Goal: Information Seeking & Learning: Learn about a topic

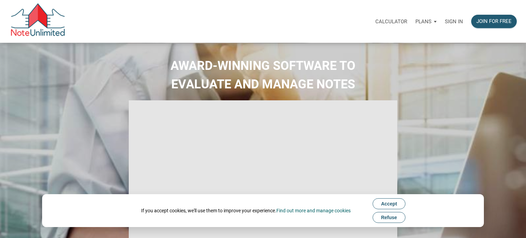
select select
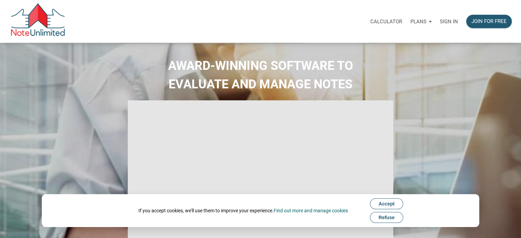
type input "Introduction to new features"
select select
click at [448, 24] on p "Sign in" at bounding box center [448, 21] width 18 height 6
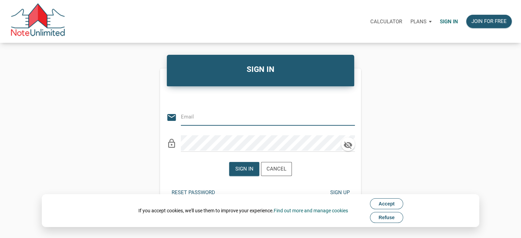
type input "Keith@benchmark-tax.com"
click at [244, 163] on div "Sign in" at bounding box center [243, 168] width 29 height 13
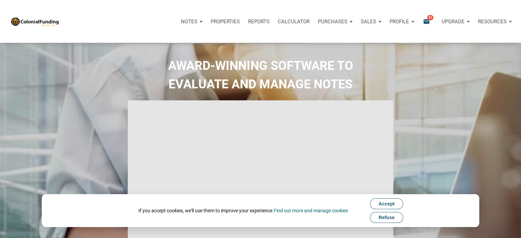
type input "Introduction to new features"
select select
click at [400, 219] on button "Refuse" at bounding box center [386, 217] width 33 height 11
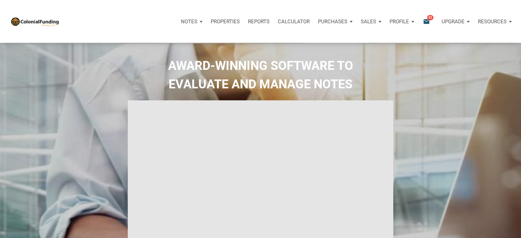
click at [426, 23] on icon "email" at bounding box center [426, 21] width 8 height 8
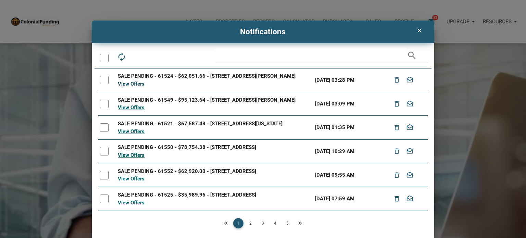
click at [134, 87] on link "View Offers" at bounding box center [131, 84] width 27 height 6
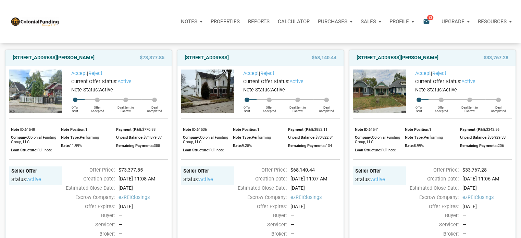
scroll to position [50, 0]
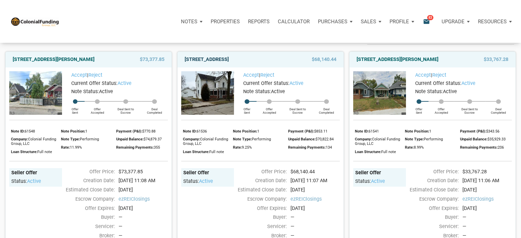
click at [217, 60] on link "[STREET_ADDRESS]" at bounding box center [206, 59] width 44 height 8
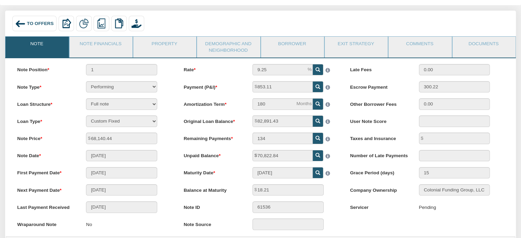
scroll to position [32, 0]
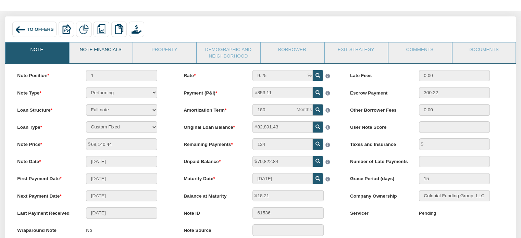
click at [106, 52] on link "Note Financials" at bounding box center [100, 50] width 62 height 17
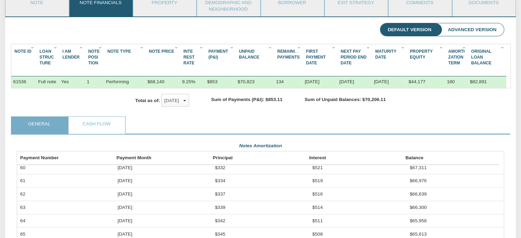
scroll to position [78, 0]
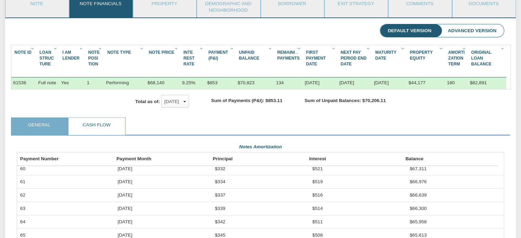
click at [112, 135] on link "Cash Flow" at bounding box center [96, 126] width 56 height 17
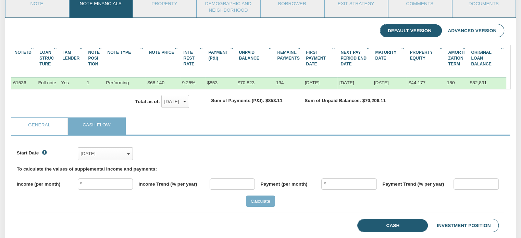
scroll to position [105, 487]
click at [44, 132] on link "General" at bounding box center [39, 126] width 56 height 17
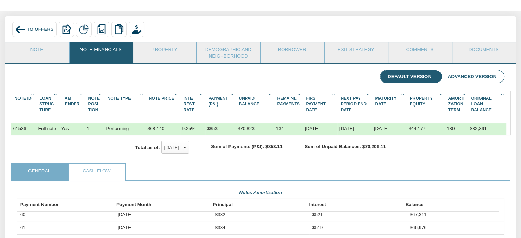
scroll to position [30, 0]
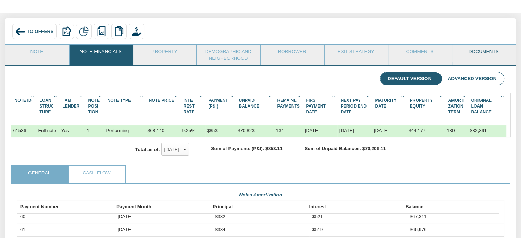
click at [487, 54] on link "Documents" at bounding box center [483, 52] width 62 height 17
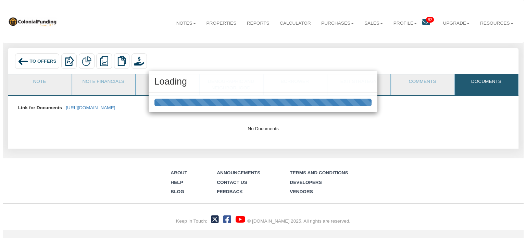
scroll to position [0, 0]
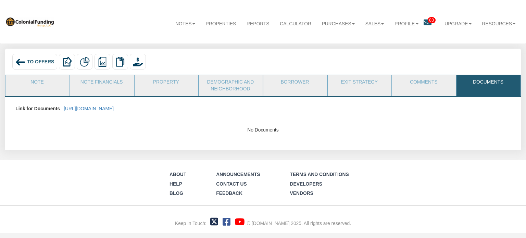
click at [114, 105] on p "https://colonialfundinggroup.sharepoint.com/:f:/s/operationsteam/Ep-Z1gfSy41Oo3…" at bounding box center [89, 109] width 50 height 12
click at [114, 107] on link "https://colonialfundinggroup.sharepoint.com/:f:/s/operationsteam/Ep-Z1gfSy41Oo3…" at bounding box center [89, 108] width 50 height 5
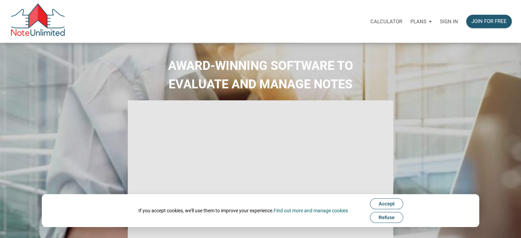
click at [443, 20] on p "Sign in" at bounding box center [448, 21] width 18 height 6
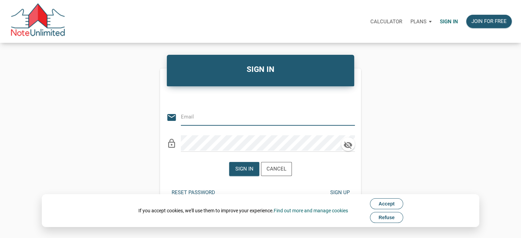
type input "Keith@benchmark-tax.com"
click at [386, 222] on button "Refuse" at bounding box center [386, 217] width 33 height 11
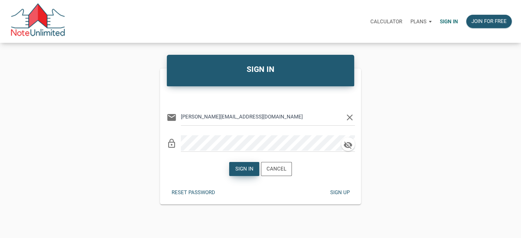
click at [252, 170] on div "Sign in" at bounding box center [244, 169] width 18 height 8
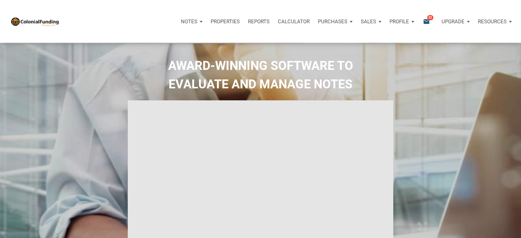
type input "Introduction to new features"
select select
click at [428, 20] on icon "email" at bounding box center [426, 21] width 8 height 8
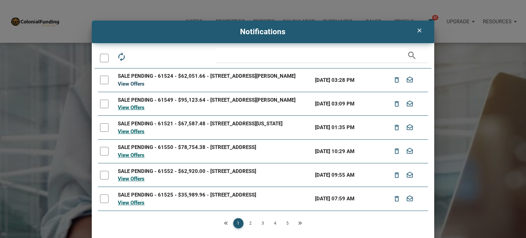
click at [125, 87] on link "View Offers" at bounding box center [131, 84] width 27 height 6
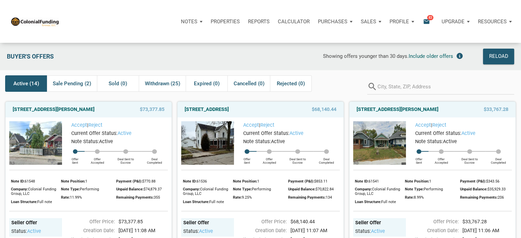
drag, startPoint x: 34, startPoint y: 87, endPoint x: 140, endPoint y: 103, distance: 107.3
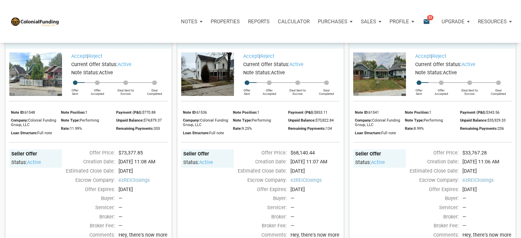
scroll to position [58, 0]
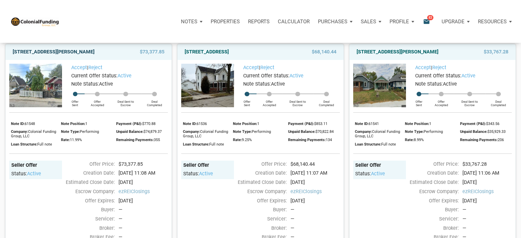
click at [77, 52] on link "[STREET_ADDRESS][PERSON_NAME]" at bounding box center [54, 52] width 82 height 8
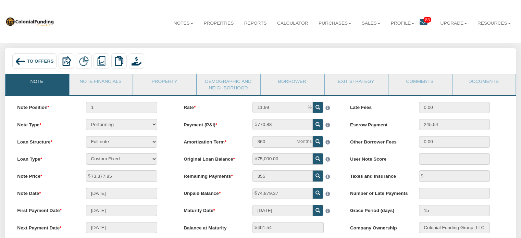
click at [37, 59] on span "To Offers" at bounding box center [40, 61] width 27 height 5
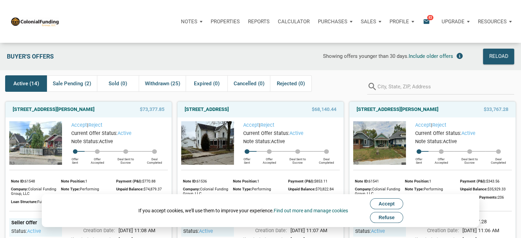
click at [383, 220] on span "Refuse" at bounding box center [386, 217] width 16 height 5
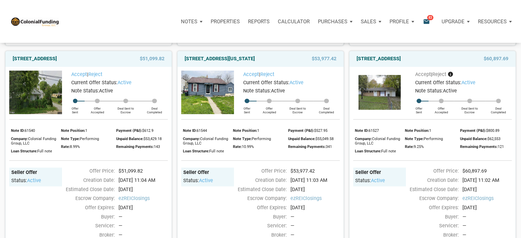
scroll to position [504, 0]
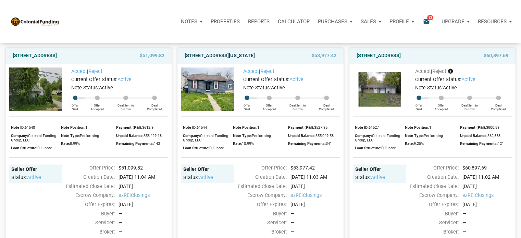
click at [234, 60] on link "[STREET_ADDRESS][US_STATE]" at bounding box center [219, 56] width 70 height 8
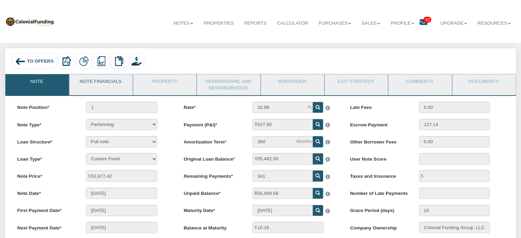
click at [113, 85] on link "Note Financials" at bounding box center [100, 82] width 62 height 17
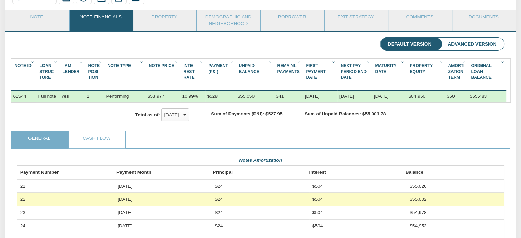
scroll to position [59, 0]
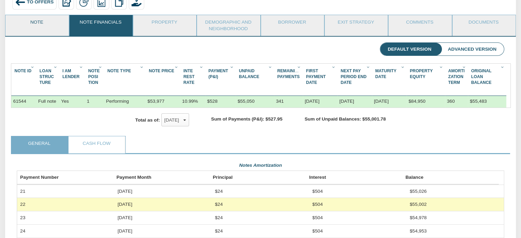
click at [31, 24] on link "Note" at bounding box center [36, 23] width 62 height 17
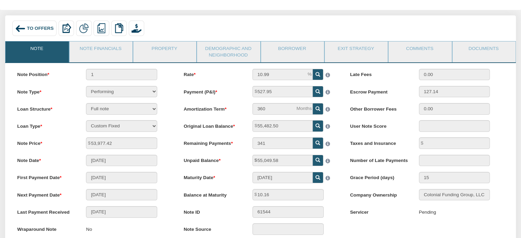
scroll to position [0, 0]
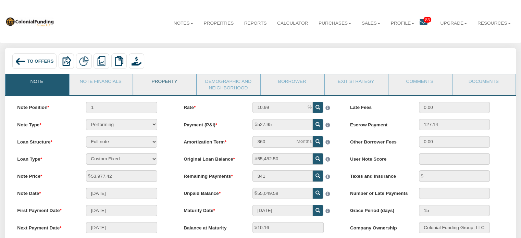
click at [164, 80] on link "Property" at bounding box center [164, 82] width 62 height 17
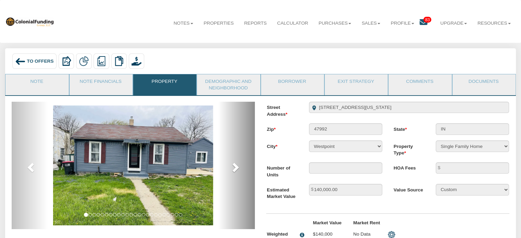
click at [234, 171] on span at bounding box center [235, 167] width 10 height 10
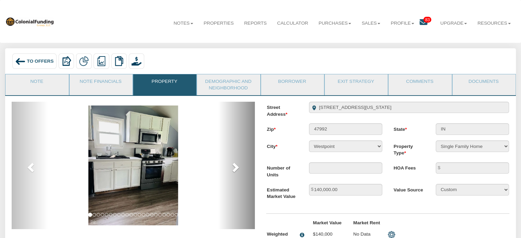
click at [234, 171] on span at bounding box center [235, 167] width 10 height 10
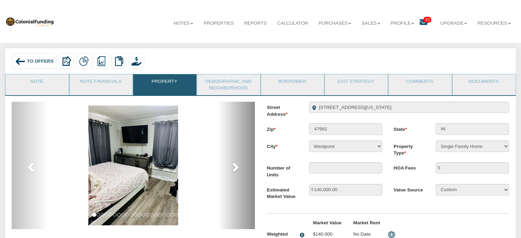
click at [234, 171] on span at bounding box center [235, 167] width 10 height 10
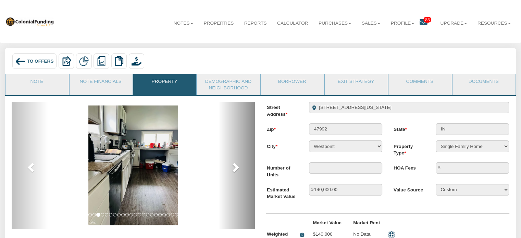
click at [234, 171] on span at bounding box center [235, 167] width 10 height 10
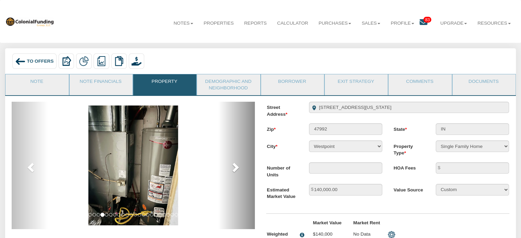
click at [234, 171] on span at bounding box center [235, 167] width 10 height 10
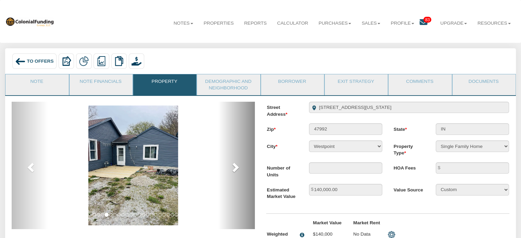
click at [234, 171] on span at bounding box center [235, 167] width 10 height 10
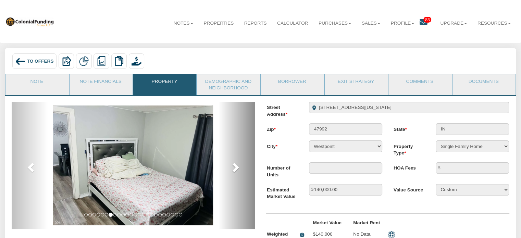
click at [234, 171] on span at bounding box center [235, 167] width 10 height 10
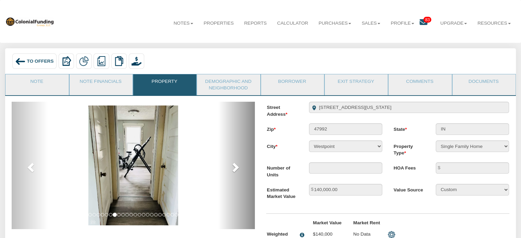
click at [234, 171] on span at bounding box center [235, 167] width 10 height 10
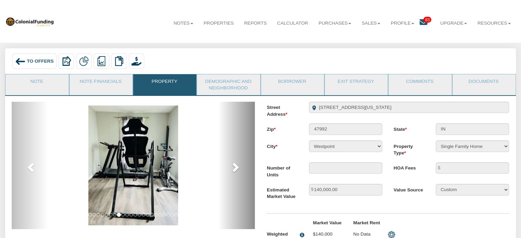
click at [234, 171] on span at bounding box center [235, 167] width 10 height 10
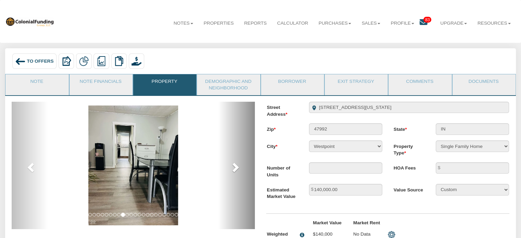
click at [234, 171] on span at bounding box center [235, 167] width 10 height 10
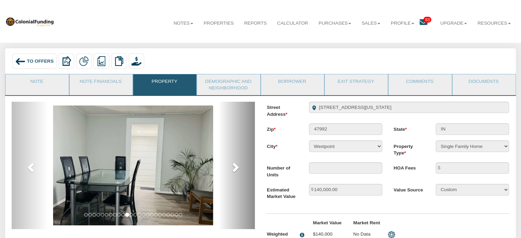
click at [234, 171] on span at bounding box center [235, 167] width 10 height 10
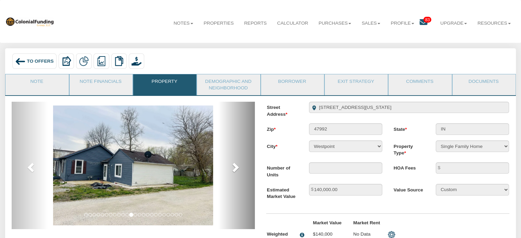
click at [234, 171] on span at bounding box center [235, 167] width 10 height 10
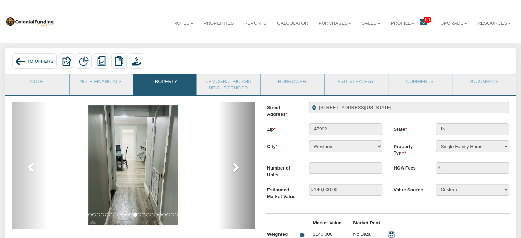
click at [234, 171] on span at bounding box center [235, 167] width 10 height 10
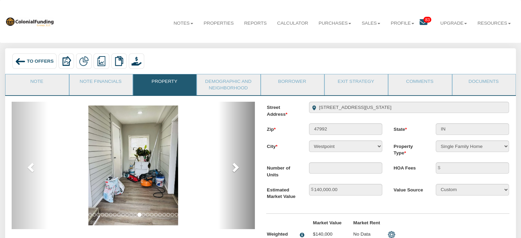
click at [234, 171] on span at bounding box center [235, 167] width 10 height 10
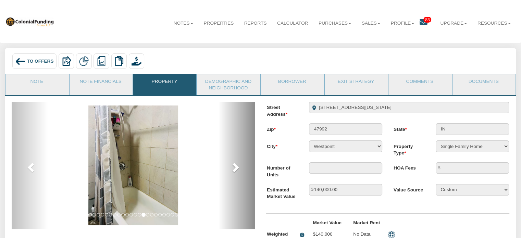
click at [234, 171] on span at bounding box center [235, 167] width 10 height 10
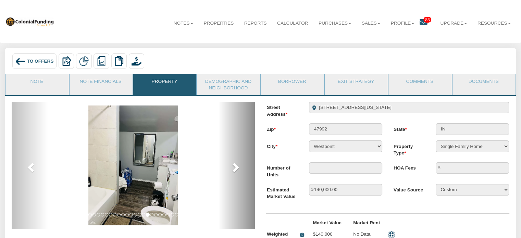
click at [234, 171] on span at bounding box center [235, 167] width 10 height 10
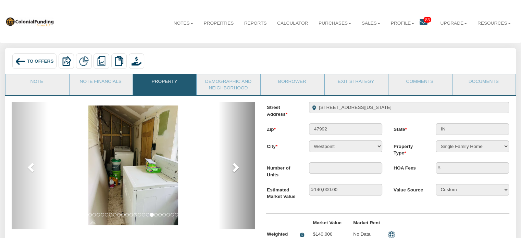
click at [234, 171] on span at bounding box center [235, 167] width 10 height 10
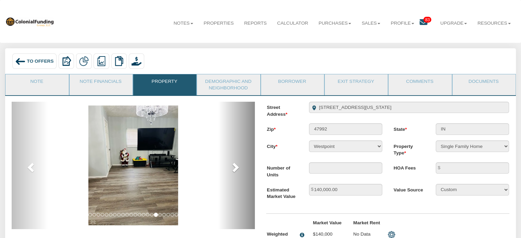
click at [234, 171] on span at bounding box center [235, 167] width 10 height 10
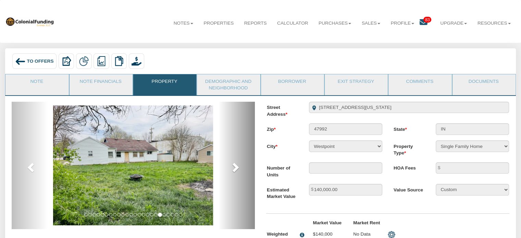
click at [234, 171] on span at bounding box center [235, 167] width 10 height 10
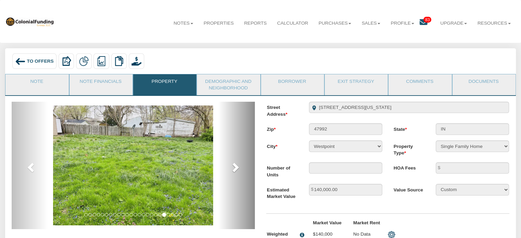
click at [234, 171] on span at bounding box center [235, 167] width 10 height 10
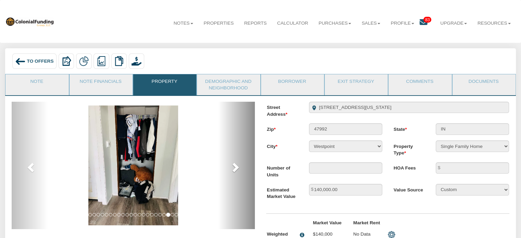
click at [233, 171] on span at bounding box center [235, 167] width 10 height 10
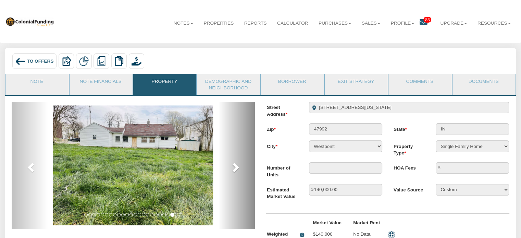
click at [233, 171] on span at bounding box center [235, 167] width 10 height 10
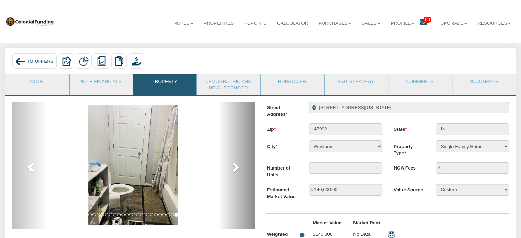
click at [233, 171] on span at bounding box center [235, 167] width 10 height 10
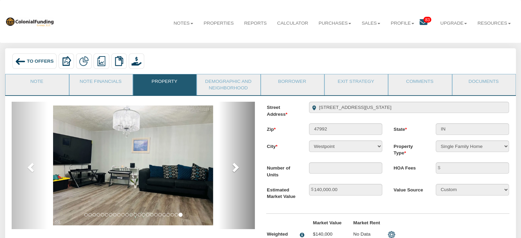
click at [233, 171] on span at bounding box center [235, 167] width 10 height 10
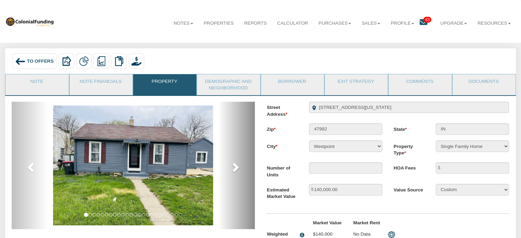
click at [233, 171] on span at bounding box center [235, 167] width 10 height 10
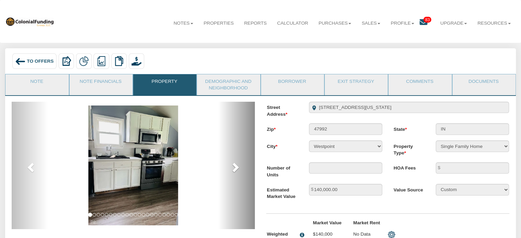
click at [233, 171] on span at bounding box center [235, 167] width 10 height 10
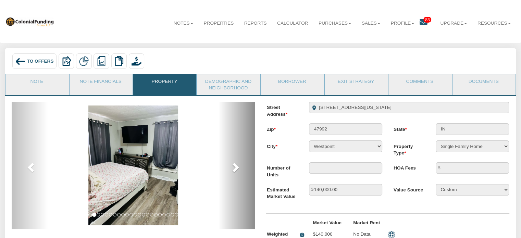
click at [233, 171] on span at bounding box center [235, 167] width 10 height 10
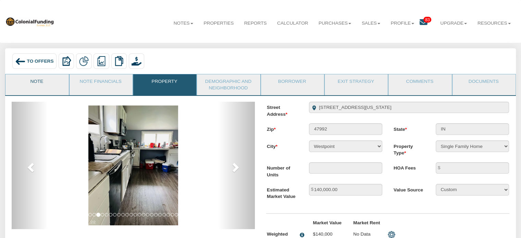
click at [32, 81] on link "Note" at bounding box center [36, 82] width 62 height 17
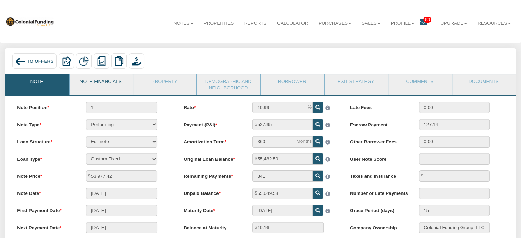
click at [115, 87] on link "Note Financials" at bounding box center [100, 82] width 62 height 17
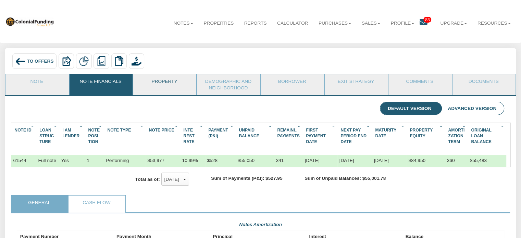
click at [162, 81] on link "Property" at bounding box center [164, 82] width 62 height 17
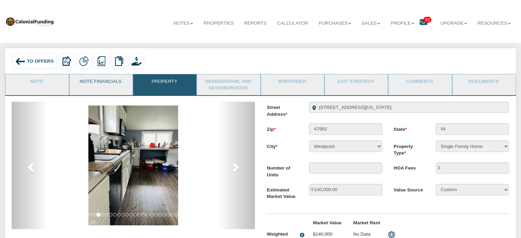
click at [103, 87] on link "Note Financials" at bounding box center [100, 82] width 62 height 17
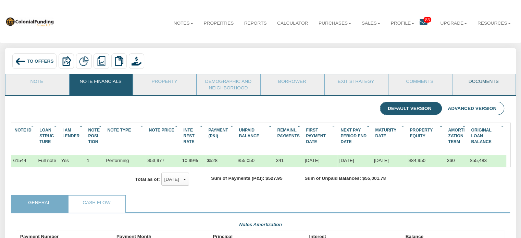
click at [476, 81] on link "Documents" at bounding box center [483, 82] width 62 height 17
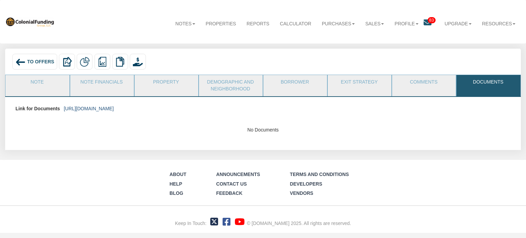
click at [114, 110] on link "https://colonialfundinggroup.sharepoint.com/:f:/s/operationsteam/Eg4Mqfs_XV1Mu0…" at bounding box center [89, 108] width 50 height 5
click at [44, 65] on div "To Offers" at bounding box center [34, 62] width 45 height 16
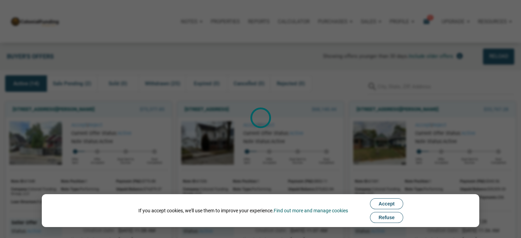
click at [391, 220] on span "Refuse" at bounding box center [386, 217] width 16 height 5
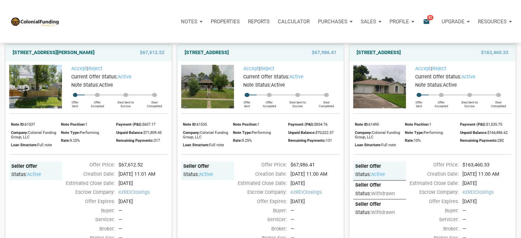
scroll to position [745, 0]
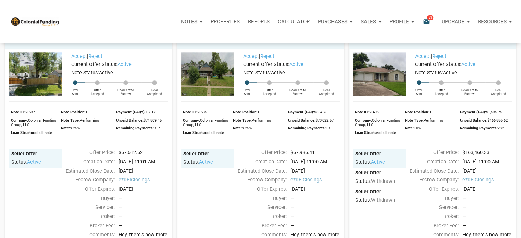
click at [383, 44] on link "[STREET_ADDRESS]" at bounding box center [378, 40] width 44 height 8
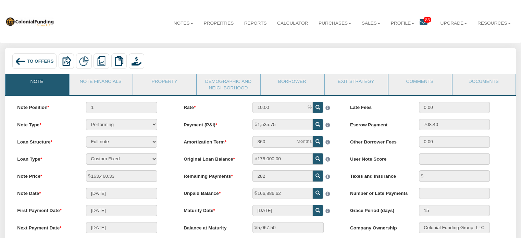
click at [45, 60] on span "To Offers" at bounding box center [40, 61] width 27 height 5
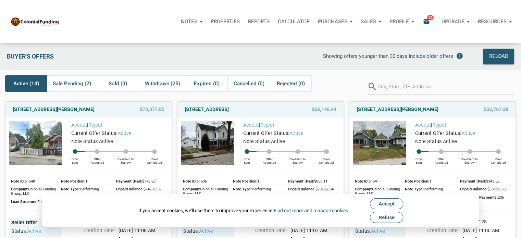
click at [394, 217] on span "Refuse" at bounding box center [386, 217] width 16 height 5
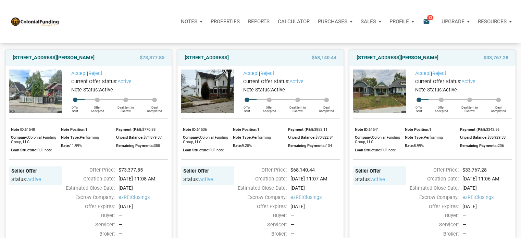
scroll to position [47, 0]
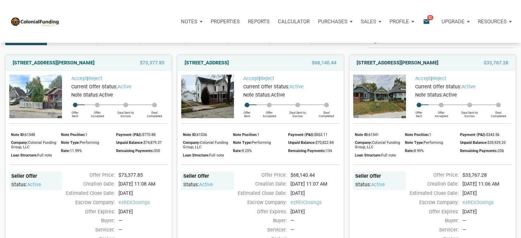
click at [408, 63] on link "1220 East Gimber Street, Indianapolis, IN, 46203" at bounding box center [397, 63] width 82 height 8
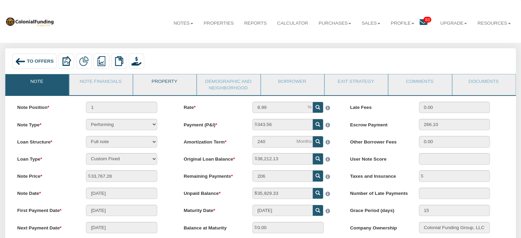
click at [165, 82] on link "Property" at bounding box center [164, 82] width 62 height 17
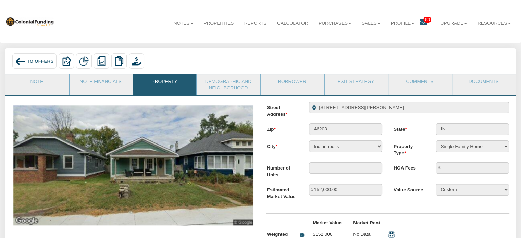
click at [231, 173] on img at bounding box center [133, 165] width 240 height 120
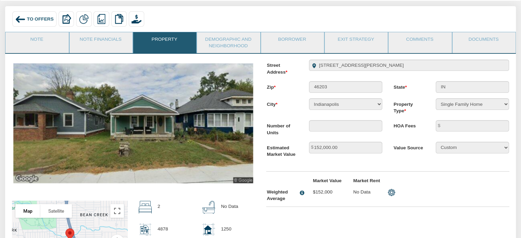
scroll to position [41, 0]
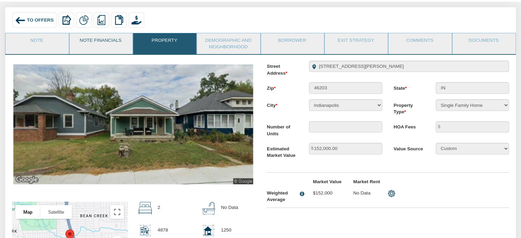
click at [102, 40] on link "Note Financials" at bounding box center [100, 41] width 62 height 17
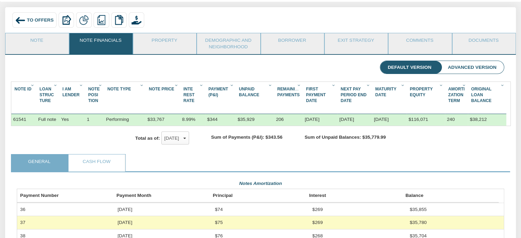
scroll to position [122, 487]
click at [42, 37] on link "Note" at bounding box center [36, 41] width 62 height 17
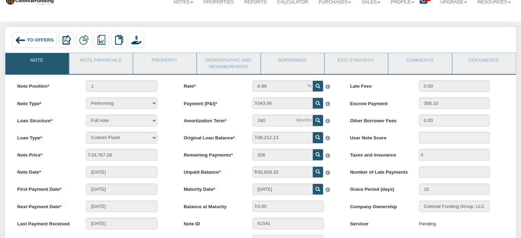
scroll to position [0, 0]
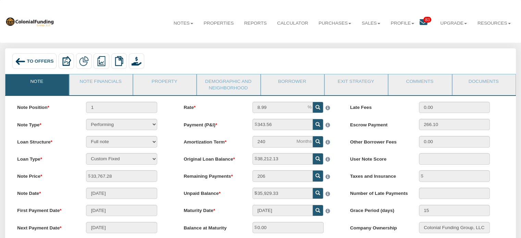
click at [49, 57] on div "To Offers" at bounding box center [34, 61] width 44 height 16
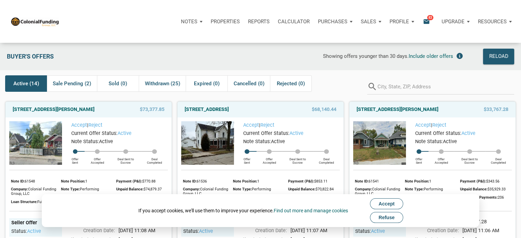
click at [391, 217] on span "Refuse" at bounding box center [386, 217] width 16 height 5
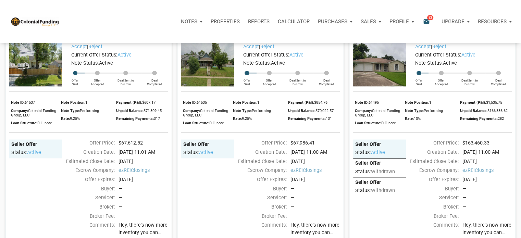
scroll to position [757, 0]
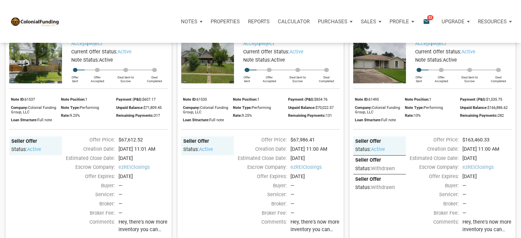
click at [400, 32] on link "[STREET_ADDRESS]" at bounding box center [378, 28] width 44 height 8
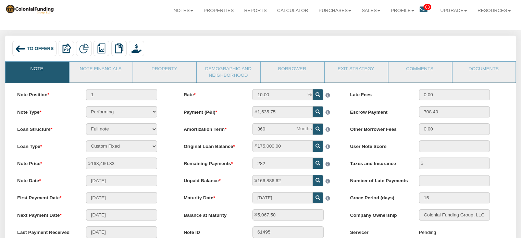
scroll to position [2, 0]
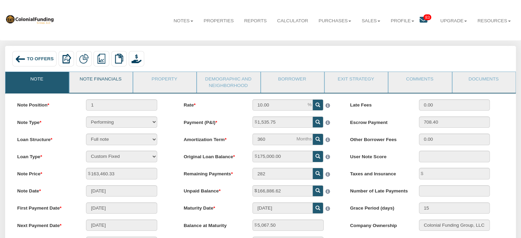
click at [117, 80] on link "Note Financials" at bounding box center [100, 80] width 62 height 17
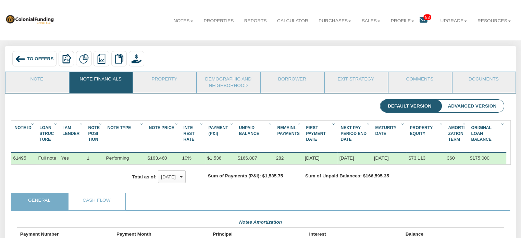
scroll to position [122, 487]
click at [170, 85] on link "Property" at bounding box center [164, 80] width 62 height 17
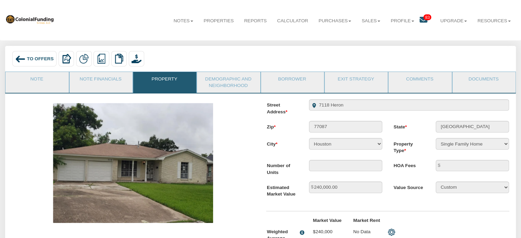
click at [186, 174] on img at bounding box center [132, 163] width 159 height 120
click at [184, 177] on img at bounding box center [132, 163] width 159 height 120
click at [253, 172] on div at bounding box center [133, 163] width 243 height 120
click at [107, 82] on link "Note Financials" at bounding box center [100, 80] width 62 height 17
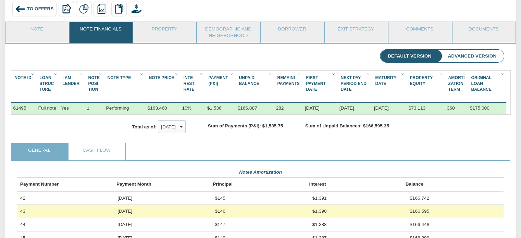
scroll to position [30, 0]
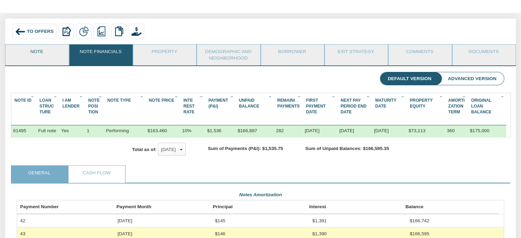
click at [41, 54] on link "Note" at bounding box center [36, 52] width 62 height 17
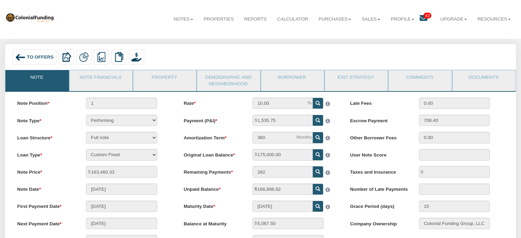
scroll to position [2, 0]
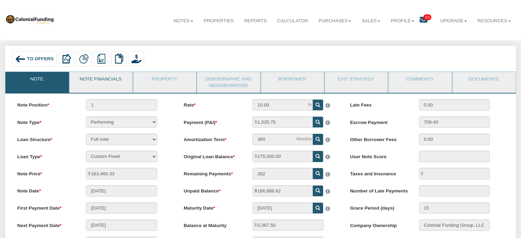
click at [100, 83] on link "Note Financials" at bounding box center [100, 80] width 62 height 17
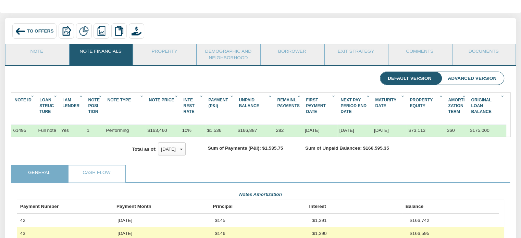
scroll to position [0, 0]
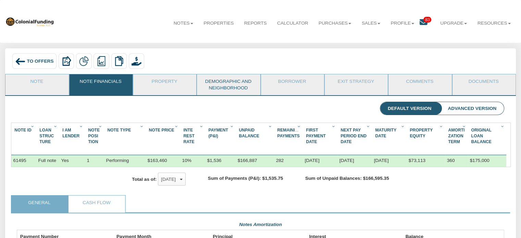
click at [205, 90] on link "Demographic and Neighborhood" at bounding box center [228, 84] width 62 height 21
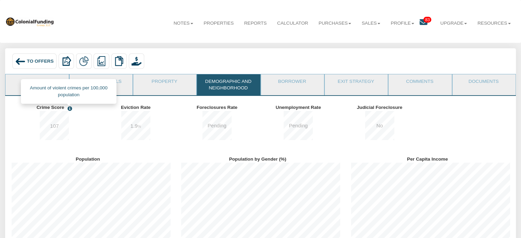
scroll to position [94, 170]
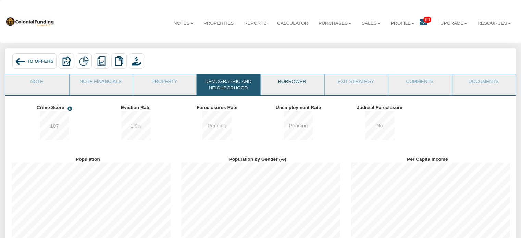
click at [296, 80] on link "Borrower" at bounding box center [292, 82] width 62 height 17
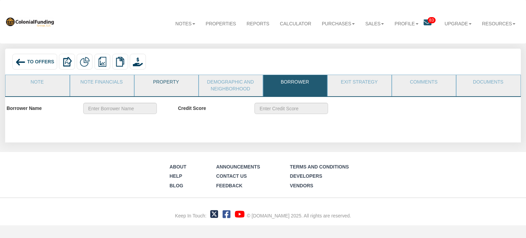
click at [171, 80] on link "Property" at bounding box center [166, 83] width 63 height 17
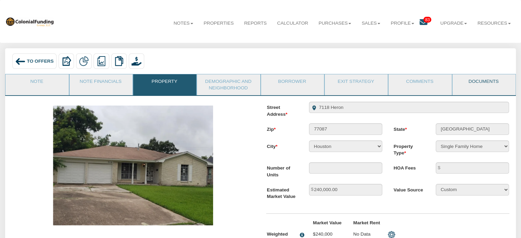
click at [492, 81] on link "Documents" at bounding box center [483, 82] width 62 height 17
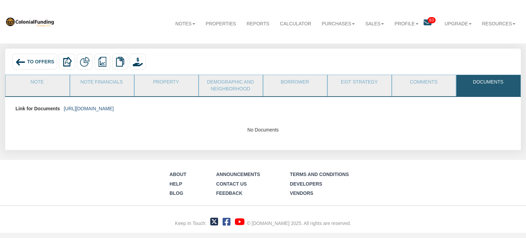
click at [114, 109] on link "https://colonialfundinggroup.sharepoint.com/:f:/s/operationsteam/EggFpjy2Vf1Fpp…" at bounding box center [89, 108] width 50 height 5
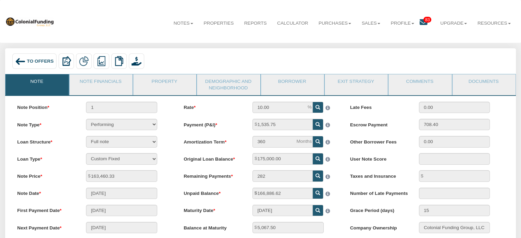
click at [38, 61] on span "To Offers" at bounding box center [40, 61] width 27 height 5
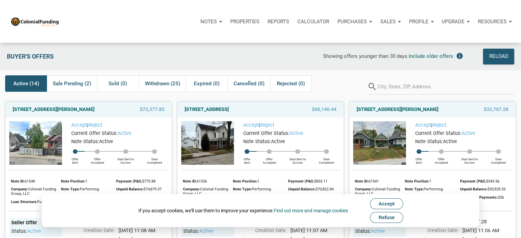
click at [384, 216] on span "Refuse" at bounding box center [386, 217] width 16 height 5
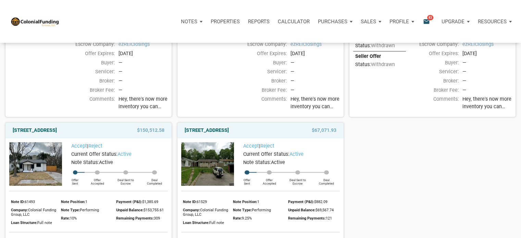
scroll to position [908, 0]
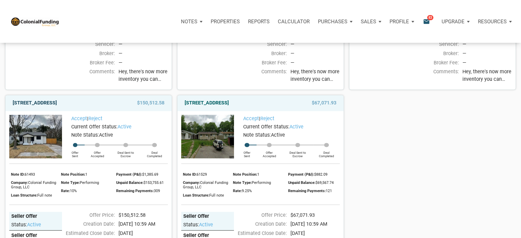
click at [57, 107] on link "[STREET_ADDRESS]" at bounding box center [35, 103] width 44 height 8
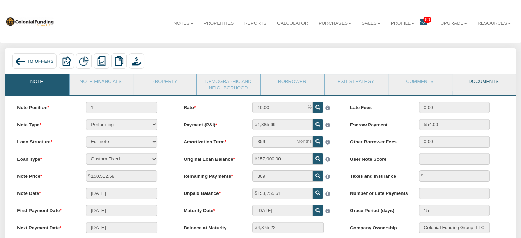
click at [497, 85] on link "Documents" at bounding box center [483, 82] width 62 height 17
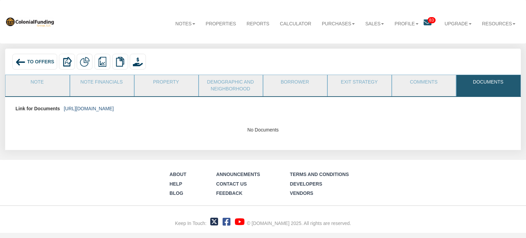
click at [114, 108] on link "https://colonialfundinggroup.sharepoint.com/:f:/s/operationsteam/Eg5p2f-ec6BFi1…" at bounding box center [89, 108] width 50 height 5
click at [37, 58] on div "To Offers" at bounding box center [34, 62] width 45 height 16
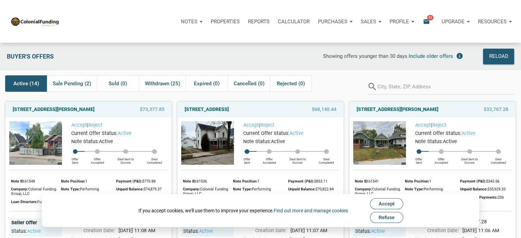
click at [394, 219] on span "Refuse" at bounding box center [386, 217] width 16 height 5
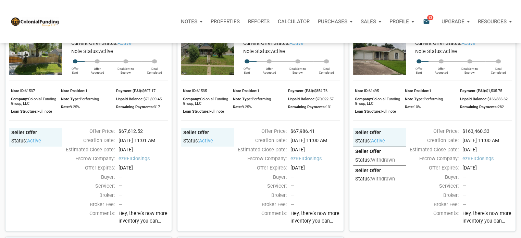
scroll to position [771, 0]
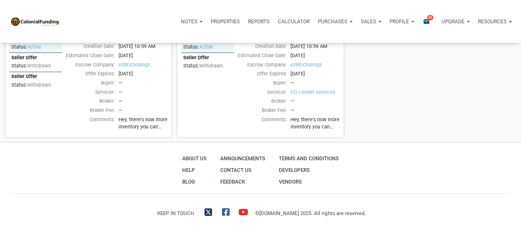
scroll to position [1126, 0]
